Goal: Check status

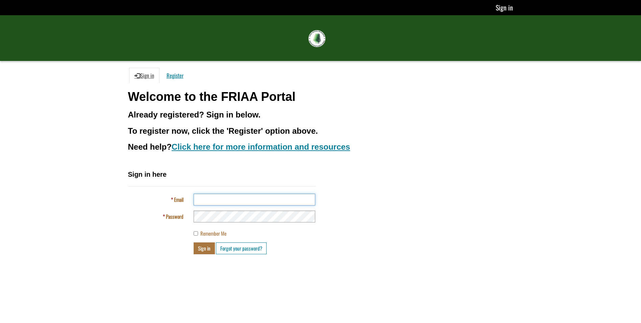
click at [220, 198] on input "Email" at bounding box center [255, 199] width 122 height 12
type input "**********"
click at [194, 242] on button "Sign in" at bounding box center [204, 248] width 21 height 12
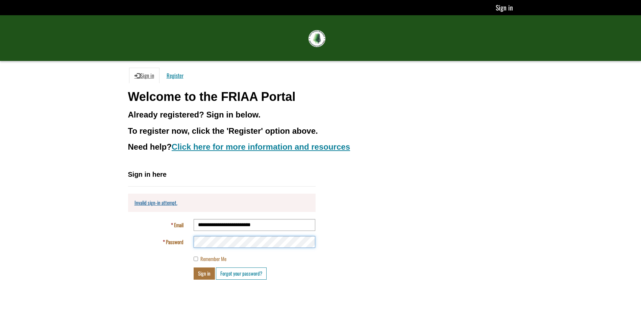
click at [194, 267] on button "Sign in" at bounding box center [204, 273] width 21 height 12
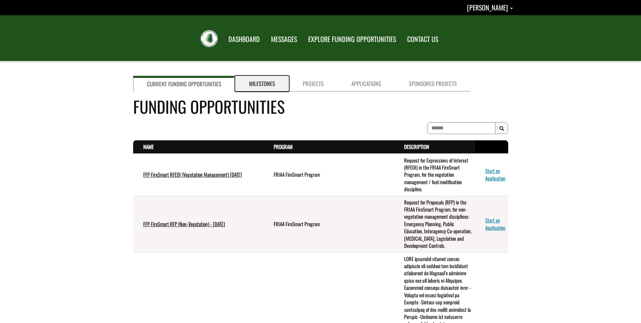
click at [269, 84] on link "Milestones" at bounding box center [262, 84] width 54 height 16
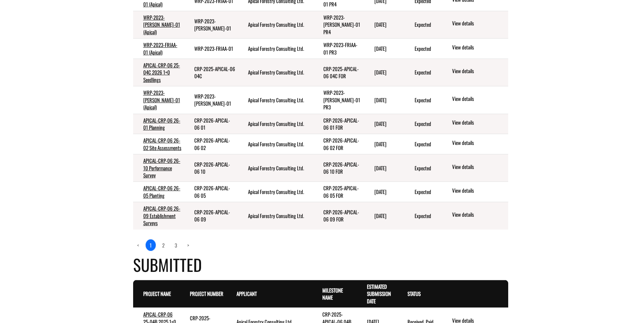
scroll to position [304, 0]
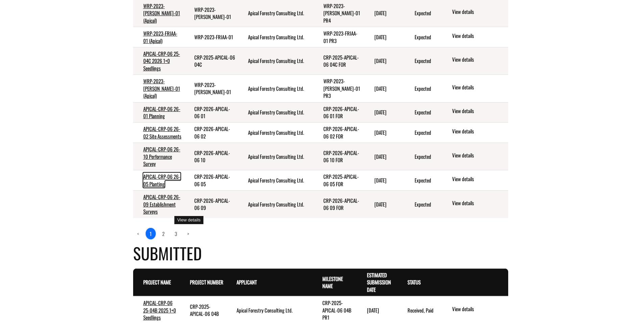
click at [163, 187] on link "APICAL-CRP-06 26-05 Planting" at bounding box center [161, 179] width 37 height 15
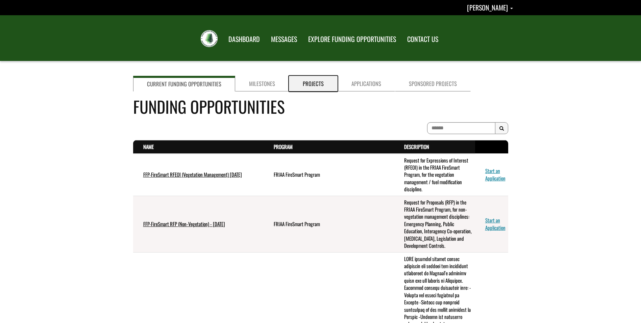
click at [307, 83] on link "Projects" at bounding box center [313, 84] width 49 height 16
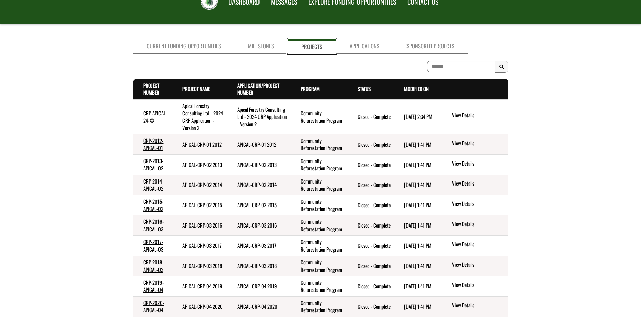
scroll to position [68, 0]
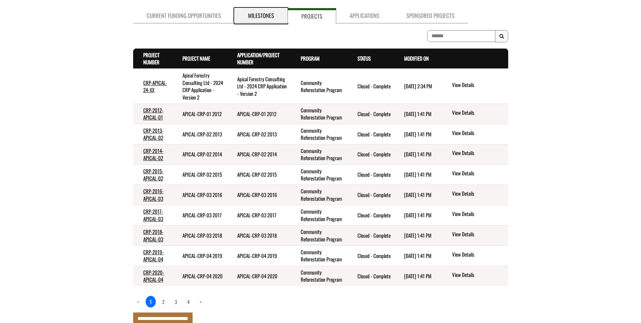
click at [266, 13] on link "Milestones" at bounding box center [261, 15] width 53 height 15
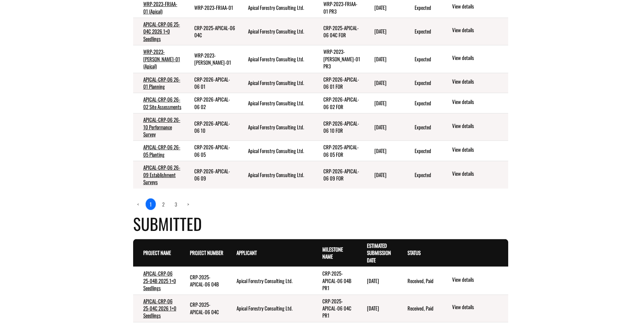
scroll to position [338, 0]
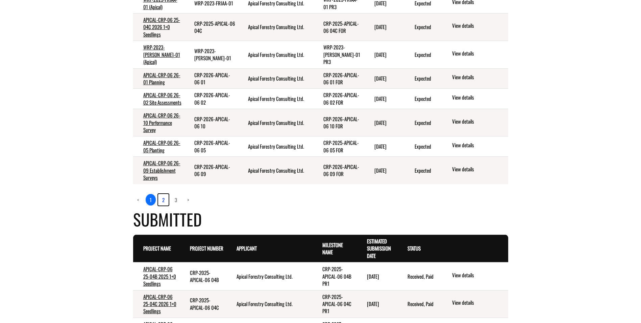
click at [163, 205] on link "2" at bounding box center [163, 199] width 10 height 11
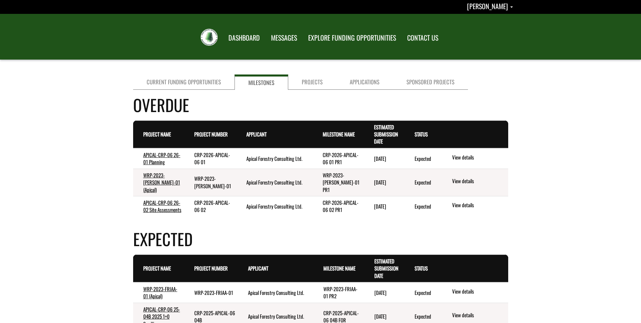
scroll to position [0, 0]
